Goal: Information Seeking & Learning: Learn about a topic

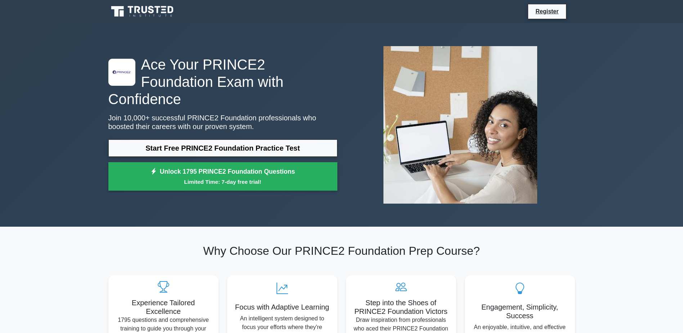
click at [198, 139] on link "Start Free PRINCE2 Foundation Practice Test" at bounding box center [222, 147] width 229 height 17
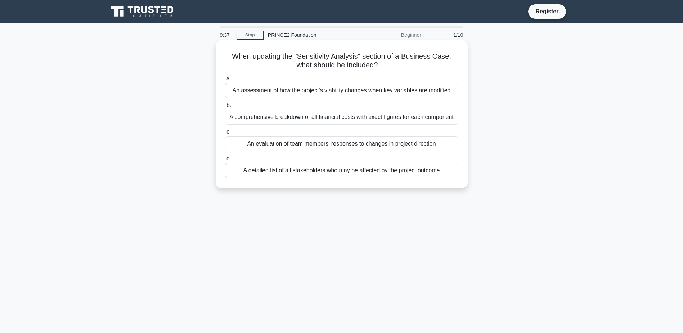
click at [332, 144] on div "An evaluation of team members' responses to changes in project direction" at bounding box center [341, 143] width 233 height 15
click at [225, 134] on input "c. An evaluation of team members' responses to changes in project direction" at bounding box center [225, 132] width 0 height 5
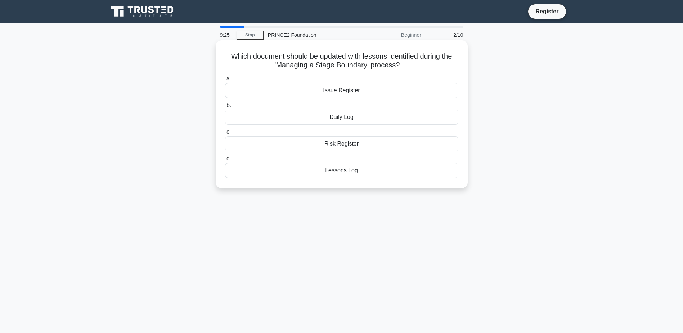
click at [348, 169] on div "Lessons Log" at bounding box center [341, 170] width 233 height 15
click at [225, 161] on input "d. Lessons Log" at bounding box center [225, 158] width 0 height 5
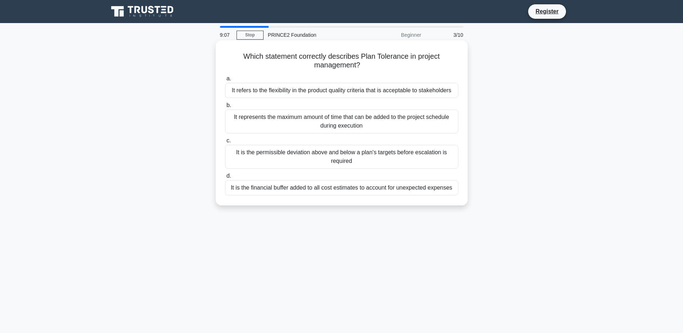
click at [317, 126] on div "It represents the maximum amount of time that can be added to the project sched…" at bounding box center [341, 121] width 233 height 24
click at [225, 108] on input "b. It represents the maximum amount of time that can be added to the project sc…" at bounding box center [225, 105] width 0 height 5
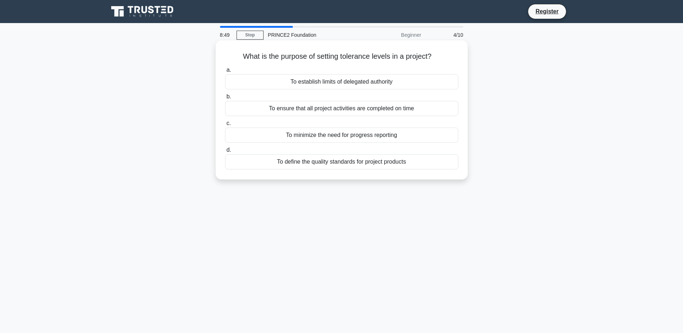
click at [338, 112] on div "To ensure that all project activities are completed on time" at bounding box center [341, 108] width 233 height 15
click at [225, 99] on input "b. To ensure that all project activities are completed on time" at bounding box center [225, 96] width 0 height 5
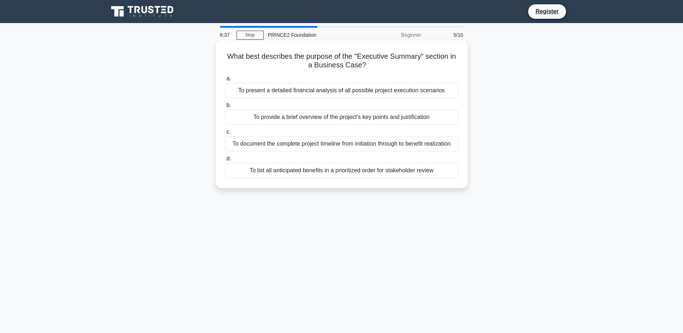
click at [315, 118] on div "To provide a brief overview of the project's key points and justification" at bounding box center [341, 116] width 233 height 15
click at [225, 108] on input "b. To provide a brief overview of the project's key points and justification" at bounding box center [225, 105] width 0 height 5
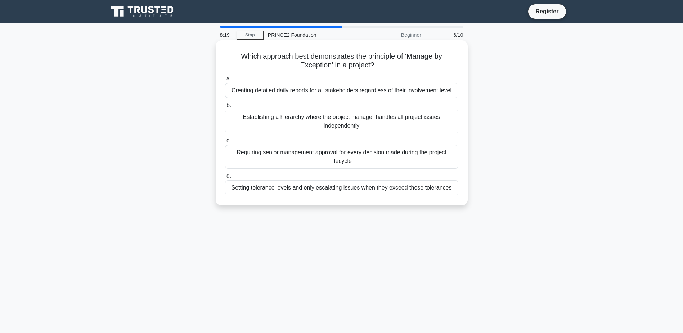
click at [308, 189] on div "Setting tolerance levels and only escalating issues when they exceed those tole…" at bounding box center [341, 187] width 233 height 15
click at [225, 178] on input "d. Setting tolerance levels and only escalating issues when they exceed those t…" at bounding box center [225, 175] width 0 height 5
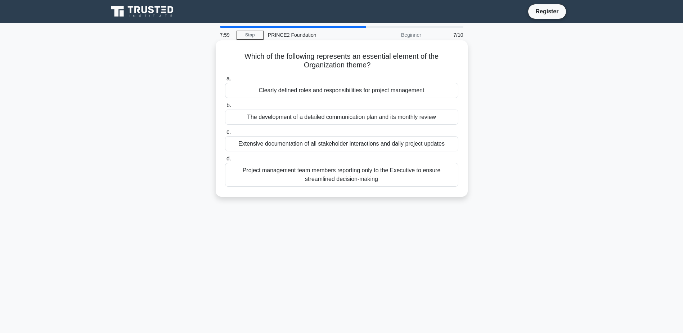
click at [296, 95] on div "Clearly defined roles and responsibilities for project management" at bounding box center [341, 90] width 233 height 15
click at [225, 81] on input "a. Clearly defined roles and responsibilities for project management" at bounding box center [225, 78] width 0 height 5
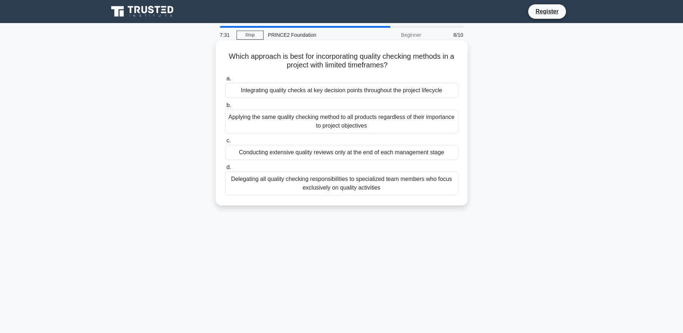
click at [311, 188] on div "Delegating all quality checking responsibilities to specialized team members wh…" at bounding box center [341, 183] width 233 height 24
click at [225, 170] on input "d. Delegating all quality checking responsibilities to specialized team members…" at bounding box center [225, 167] width 0 height 5
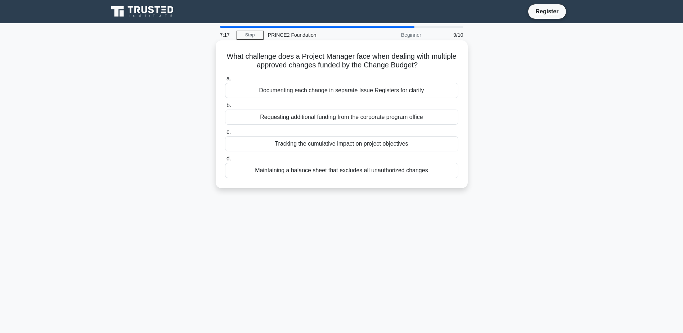
click at [334, 146] on div "Tracking the cumulative impact on project objectives" at bounding box center [341, 143] width 233 height 15
click at [225, 134] on input "c. Tracking the cumulative impact on project objectives" at bounding box center [225, 132] width 0 height 5
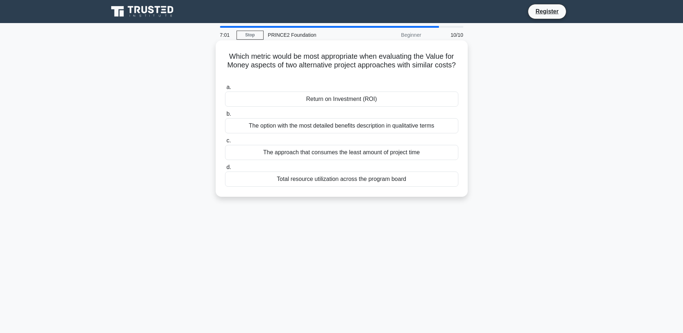
click at [357, 100] on div "Return on Investment (ROI)" at bounding box center [341, 98] width 233 height 15
click at [225, 90] on input "a. Return on Investment (ROI)" at bounding box center [225, 87] width 0 height 5
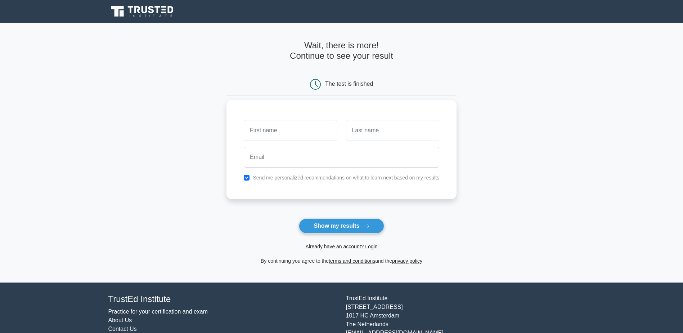
click at [300, 132] on input "text" at bounding box center [290, 130] width 93 height 21
type input "[PERSON_NAME]"
type input "Chauhan"
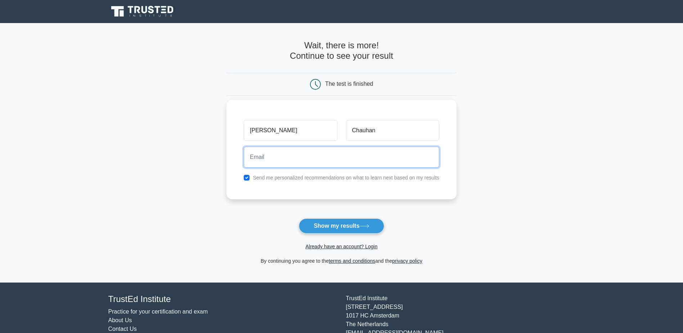
type input "j4jsg@hotmail.com"
drag, startPoint x: 311, startPoint y: 159, endPoint x: 213, endPoint y: 153, distance: 97.3
click at [213, 153] on main "Wait, there is more! Continue to see your result The test is finished Jayesh" at bounding box center [341, 152] width 683 height 259
click at [372, 158] on input "email" at bounding box center [341, 156] width 195 height 21
type input "Jayesh.Chauhan@uk.oneschoolglobal.com"
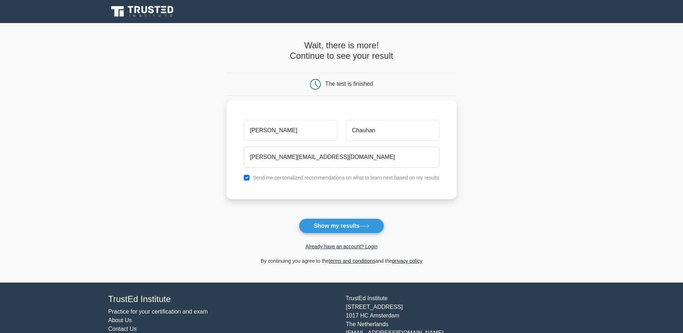
click at [296, 180] on label "Send me personalized recommendations on what to learn next based on my results" at bounding box center [346, 178] width 186 height 6
click at [249, 177] on input "checkbox" at bounding box center [247, 178] width 6 height 6
checkbox input "false"
click at [337, 223] on button "Show my results" at bounding box center [341, 225] width 85 height 15
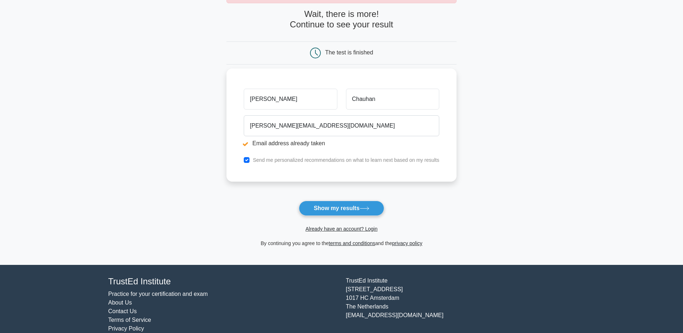
scroll to position [70, 0]
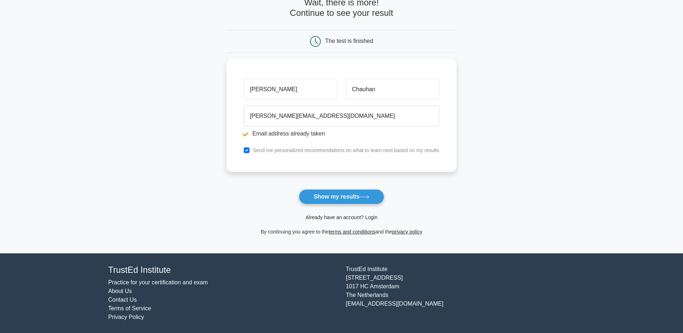
click at [326, 218] on link "Already have an account? Login" at bounding box center [341, 217] width 72 height 6
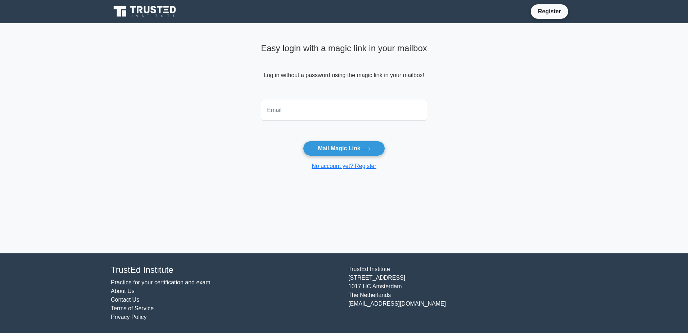
click at [293, 118] on input "email" at bounding box center [344, 110] width 166 height 21
type input "[PERSON_NAME][EMAIL_ADDRESS][DOMAIN_NAME]"
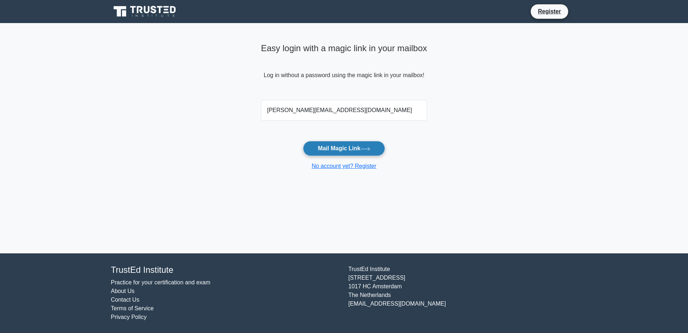
click at [335, 147] on button "Mail Magic Link" at bounding box center [344, 148] width 82 height 15
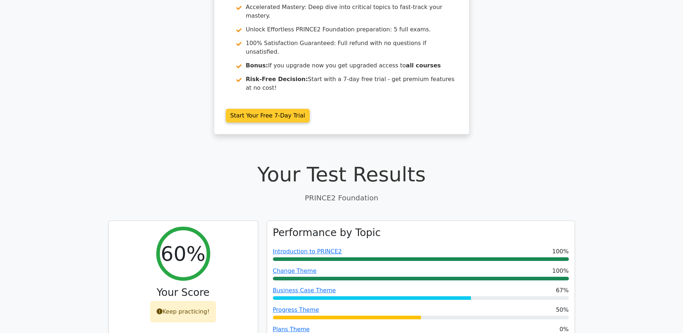
scroll to position [108, 0]
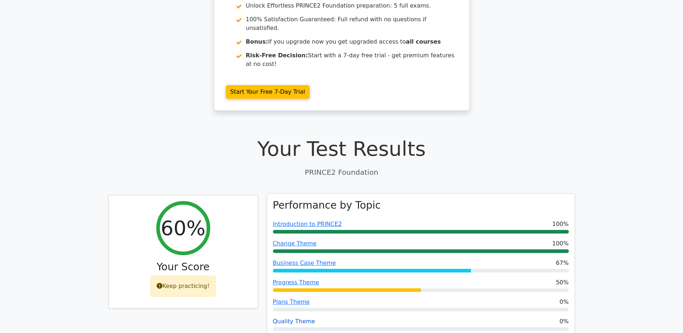
click at [296, 317] on link "Quality Theme" at bounding box center [294, 320] width 42 height 7
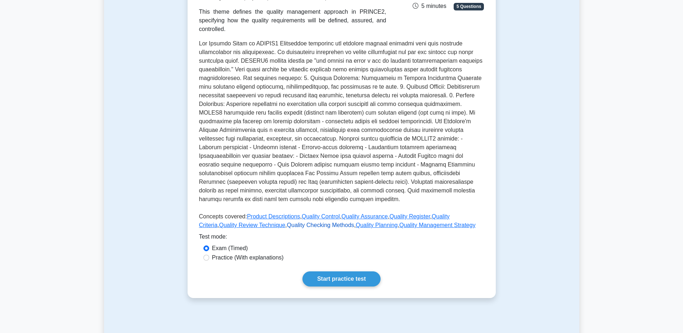
scroll to position [144, 0]
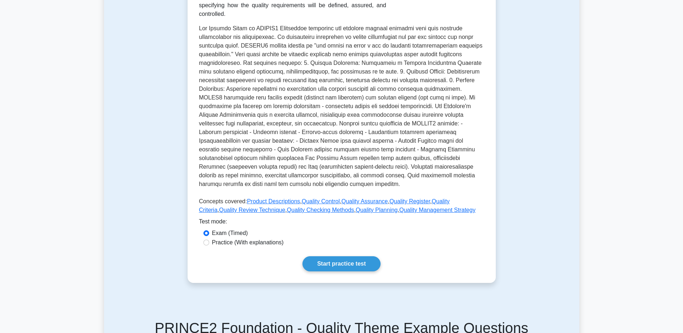
click at [226, 238] on label "Practice (With explanations)" at bounding box center [248, 242] width 72 height 9
click at [209, 239] on input "Practice (With explanations)" at bounding box center [206, 242] width 6 height 6
radio input "true"
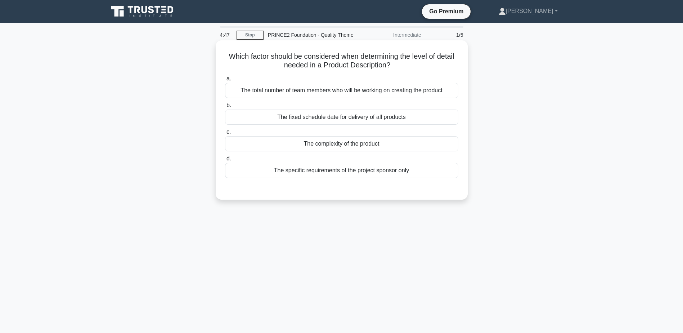
click at [348, 142] on div "The complexity of the product" at bounding box center [341, 143] width 233 height 15
click at [225, 134] on input "c. The complexity of the product" at bounding box center [225, 132] width 0 height 5
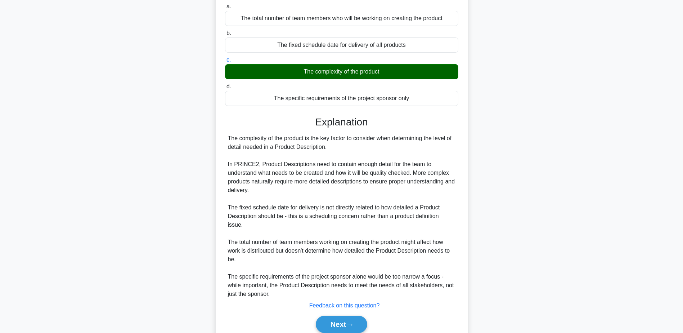
scroll to position [103, 0]
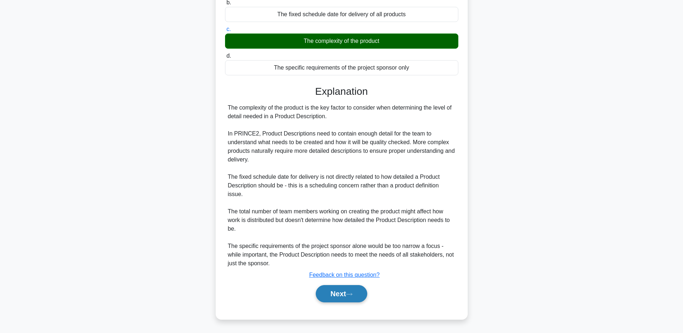
click at [321, 291] on button "Next" at bounding box center [341, 293] width 51 height 17
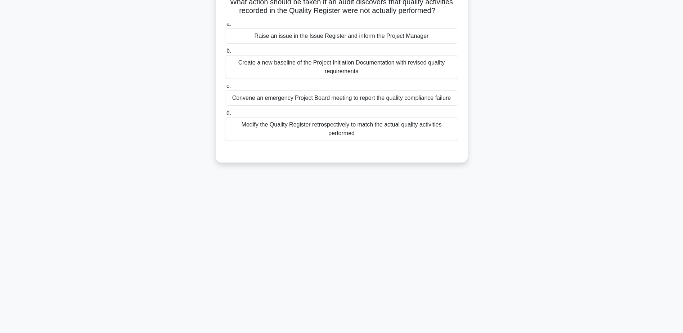
scroll to position [0, 0]
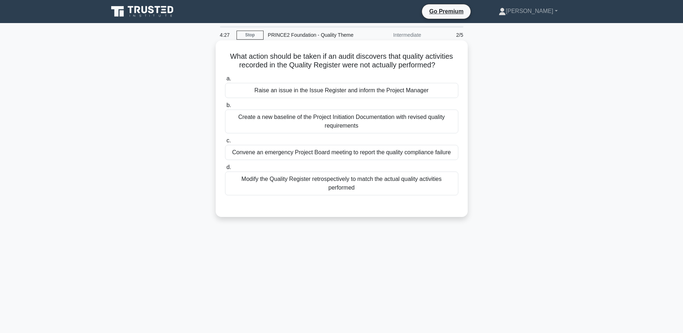
click at [306, 91] on div "Raise an issue in the Issue Register and inform the Project Manager" at bounding box center [341, 90] width 233 height 15
click at [225, 81] on input "a. Raise an issue in the Issue Register and inform the Project Manager" at bounding box center [225, 78] width 0 height 5
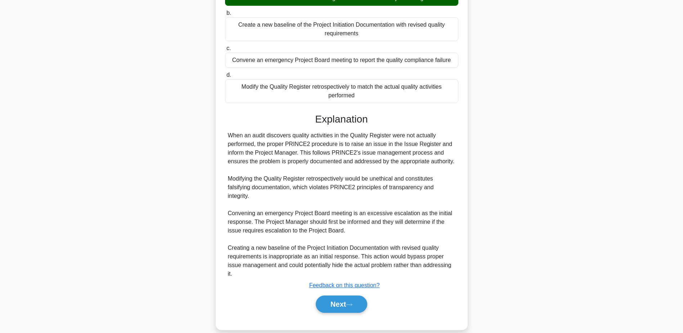
scroll to position [103, 0]
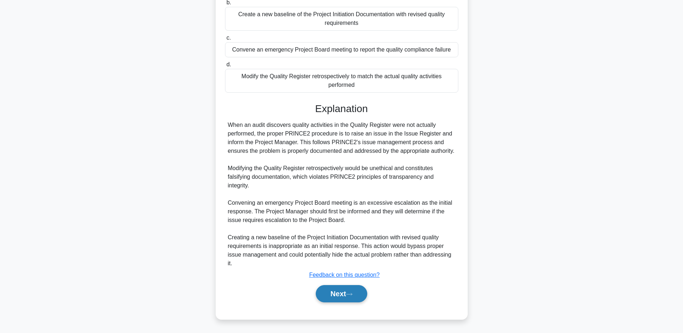
click at [324, 291] on button "Next" at bounding box center [341, 293] width 51 height 17
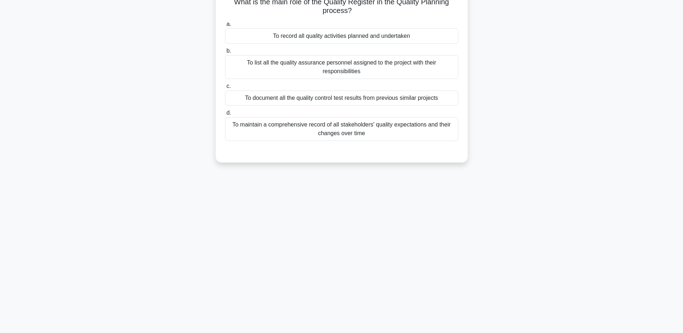
scroll to position [0, 0]
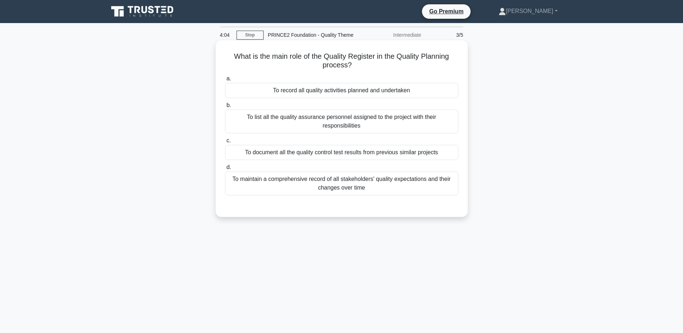
click at [338, 152] on div "To document all the quality control test results from previous similar projects" at bounding box center [341, 152] width 233 height 15
click at [225, 143] on input "c. To document all the quality control test results from previous similar proje…" at bounding box center [225, 140] width 0 height 5
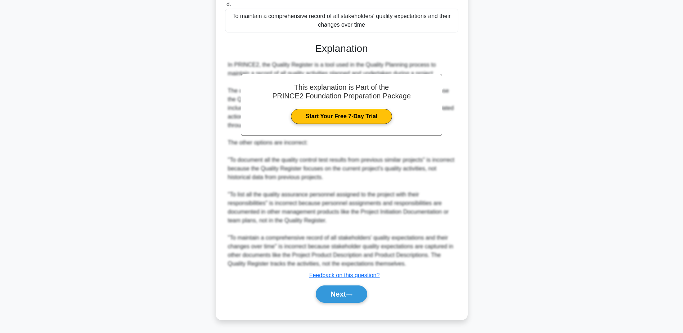
scroll to position [164, 0]
drag, startPoint x: 333, startPoint y: 295, endPoint x: 326, endPoint y: 266, distance: 29.5
click at [332, 295] on button "Next" at bounding box center [341, 293] width 51 height 17
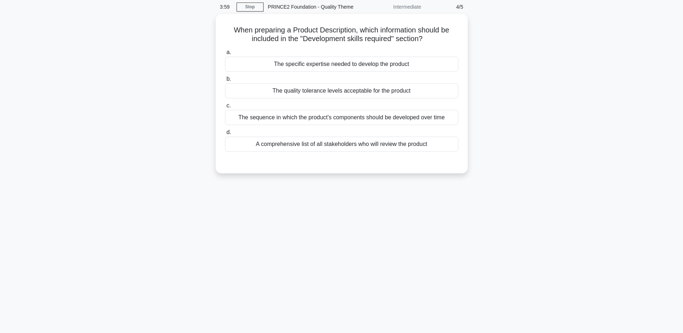
scroll to position [0, 0]
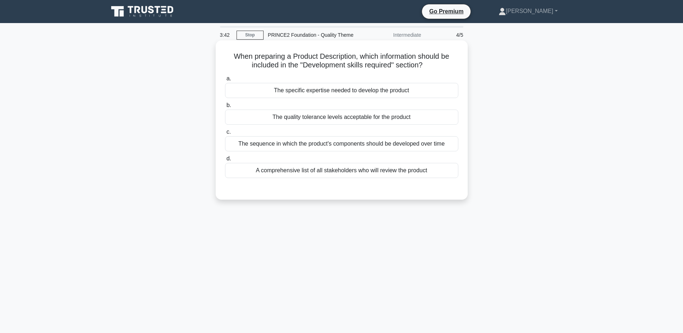
click at [322, 91] on div "The specific expertise needed to develop the product" at bounding box center [341, 90] width 233 height 15
click at [225, 81] on input "a. The specific expertise needed to develop the product" at bounding box center [225, 78] width 0 height 5
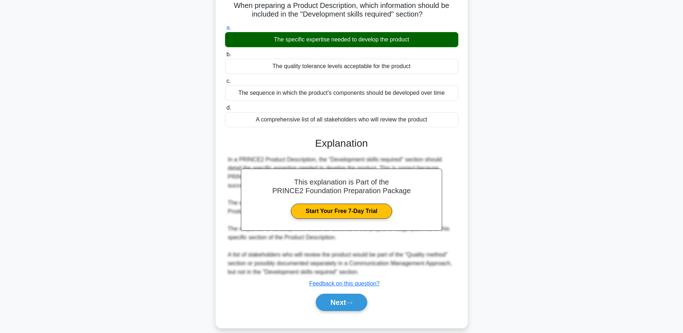
scroll to position [56, 0]
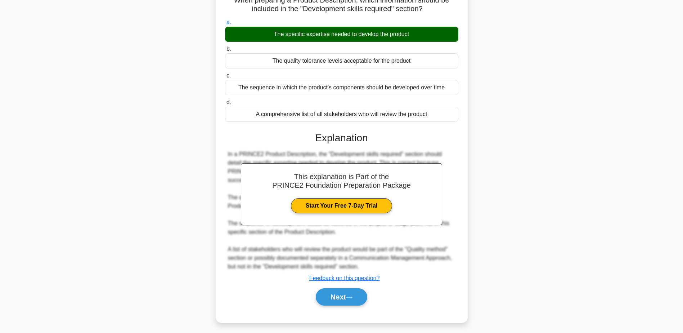
drag, startPoint x: 352, startPoint y: 286, endPoint x: 344, endPoint y: 261, distance: 26.9
click at [352, 288] on button "Next" at bounding box center [341, 296] width 51 height 17
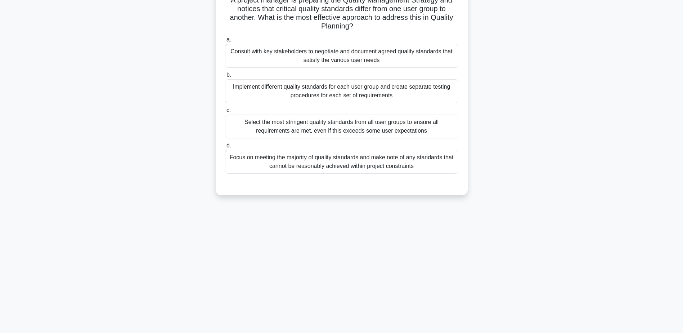
scroll to position [0, 0]
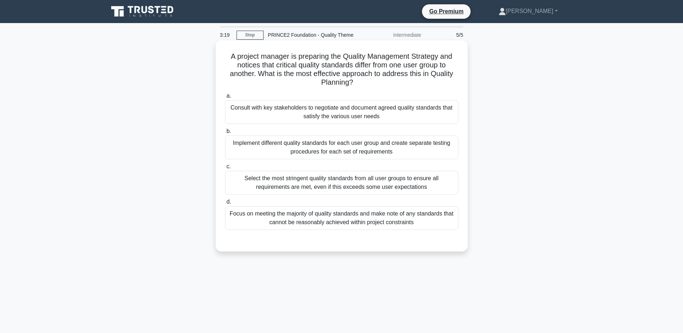
click at [333, 113] on div "Consult with key stakeholders to negotiate and document agreed quality standard…" at bounding box center [341, 112] width 233 height 24
click at [225, 98] on input "a. Consult with key stakeholders to negotiate and document agreed quality stand…" at bounding box center [225, 96] width 0 height 5
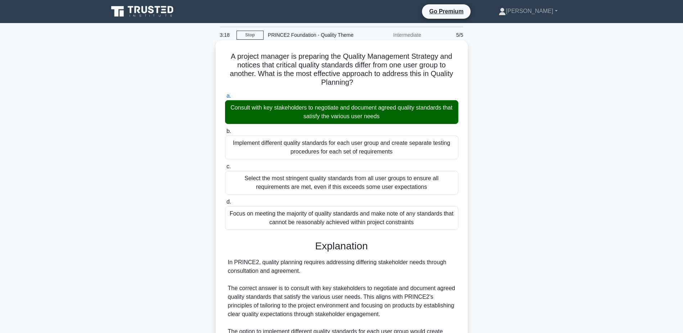
scroll to position [137, 0]
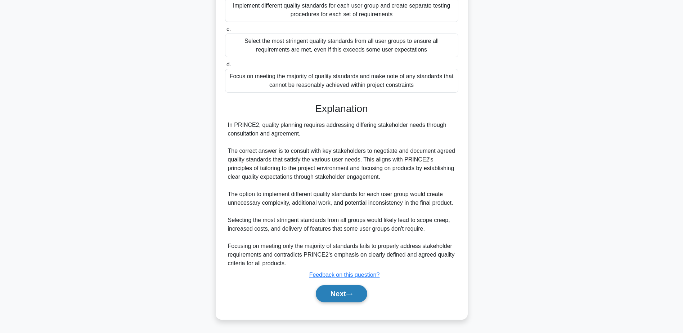
click at [345, 290] on button "Next" at bounding box center [341, 293] width 51 height 17
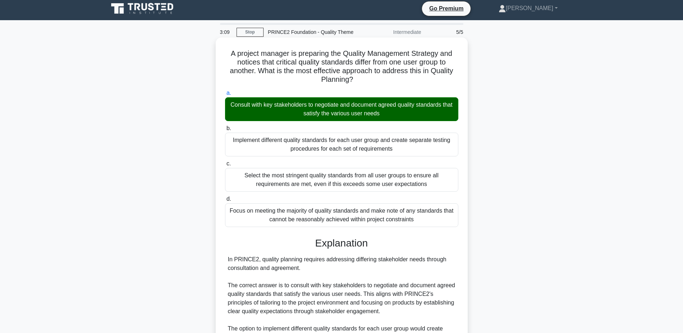
scroll to position [0, 0]
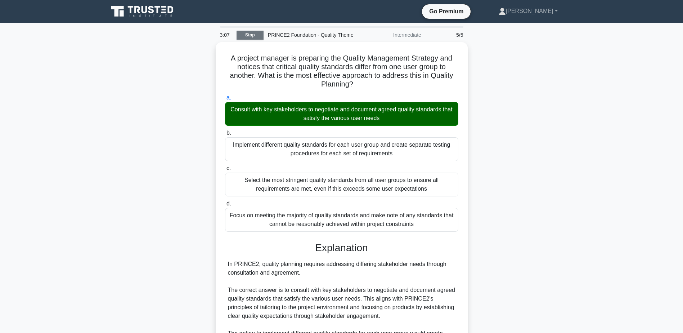
click at [249, 35] on link "Stop" at bounding box center [249, 35] width 27 height 9
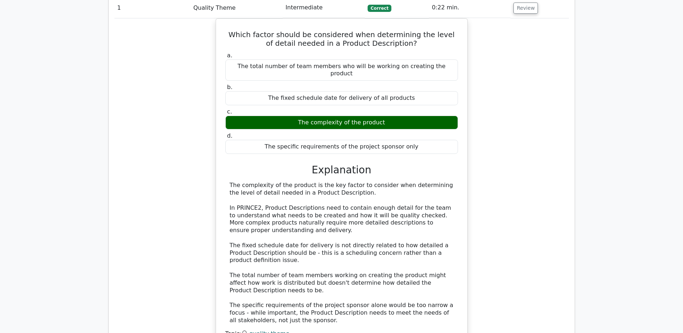
scroll to position [504, 0]
